Goal: Information Seeking & Learning: Learn about a topic

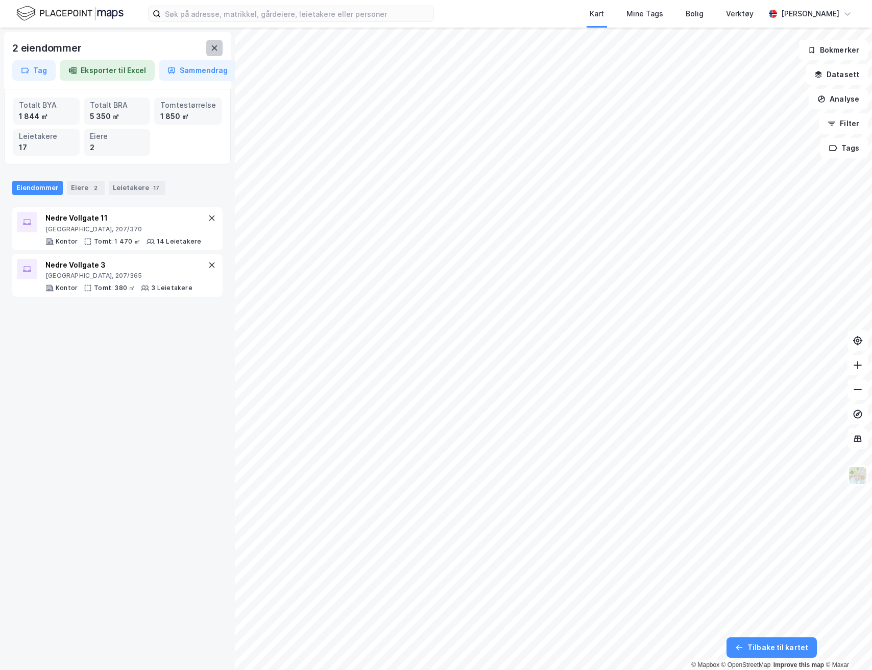
click at [214, 49] on icon at bounding box center [214, 48] width 8 height 8
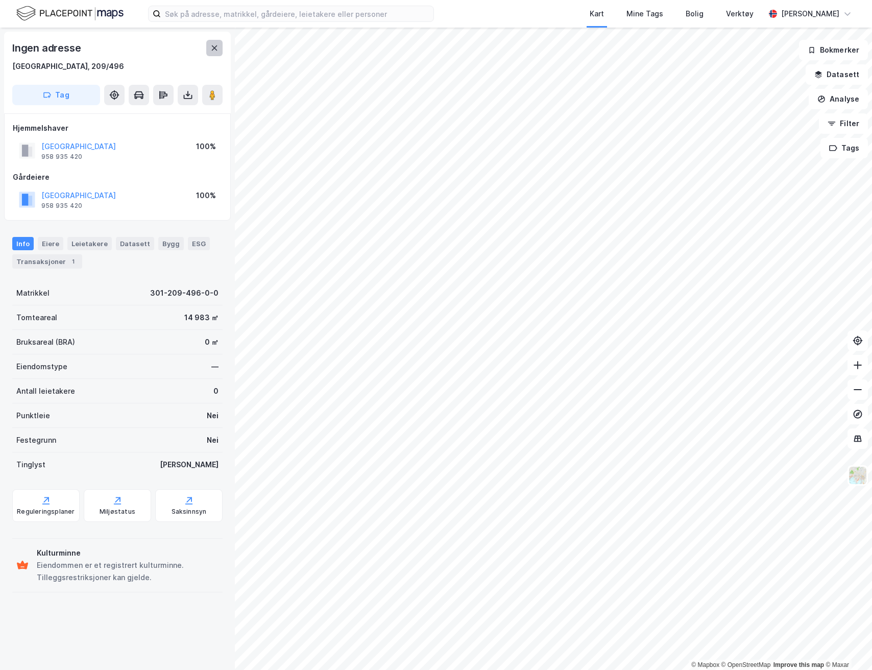
click at [216, 45] on icon at bounding box center [214, 48] width 8 height 8
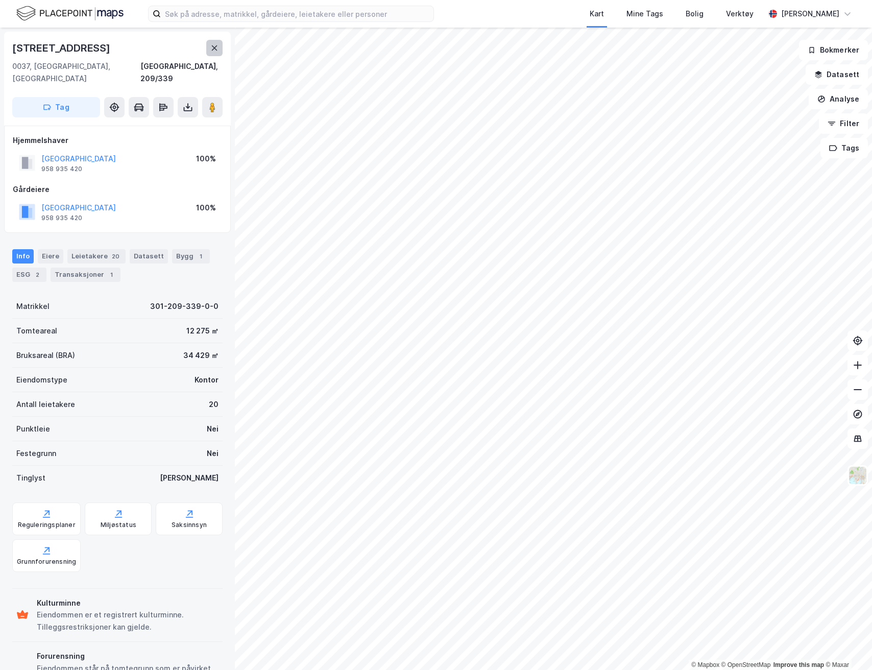
click at [220, 46] on button at bounding box center [214, 48] width 16 height 16
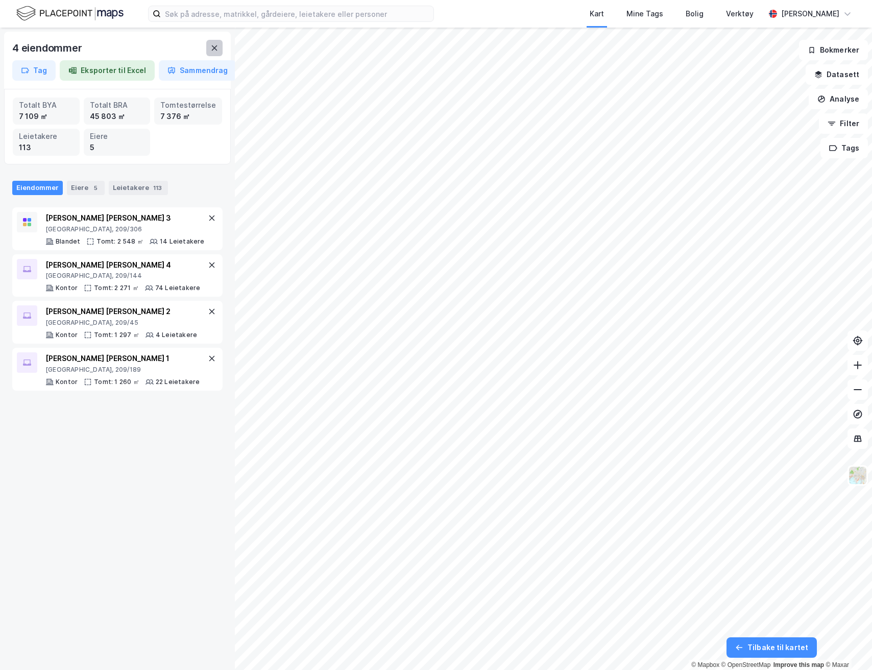
click at [217, 48] on icon at bounding box center [214, 48] width 8 height 8
click at [215, 49] on icon at bounding box center [215, 47] width 6 height 5
